Goal: Use online tool/utility

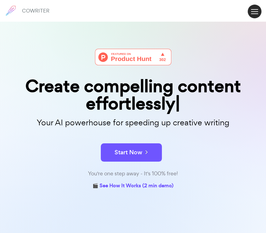
click at [254, 14] on button at bounding box center [254, 12] width 14 height 14
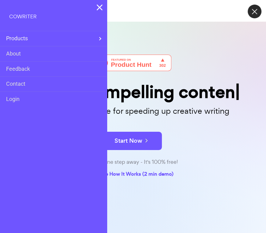
click at [254, 14] on button at bounding box center [254, 12] width 14 height 14
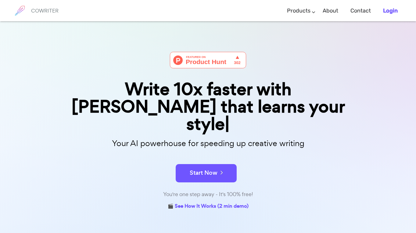
click at [390, 12] on b "Login" at bounding box center [390, 10] width 15 height 7
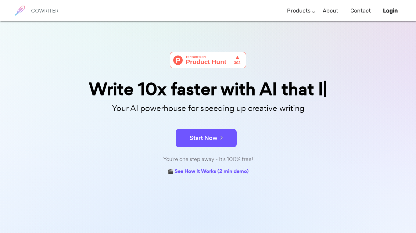
click at [282, 115] on div "Your AI powerhouse for speeding up creative writing" at bounding box center [208, 110] width 314 height 20
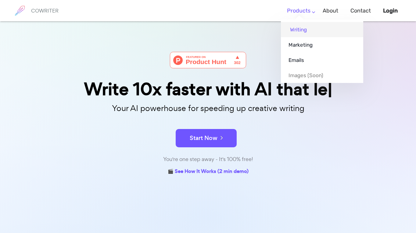
click at [300, 28] on link "Writing" at bounding box center [322, 29] width 82 height 15
